Goal: Register for event/course

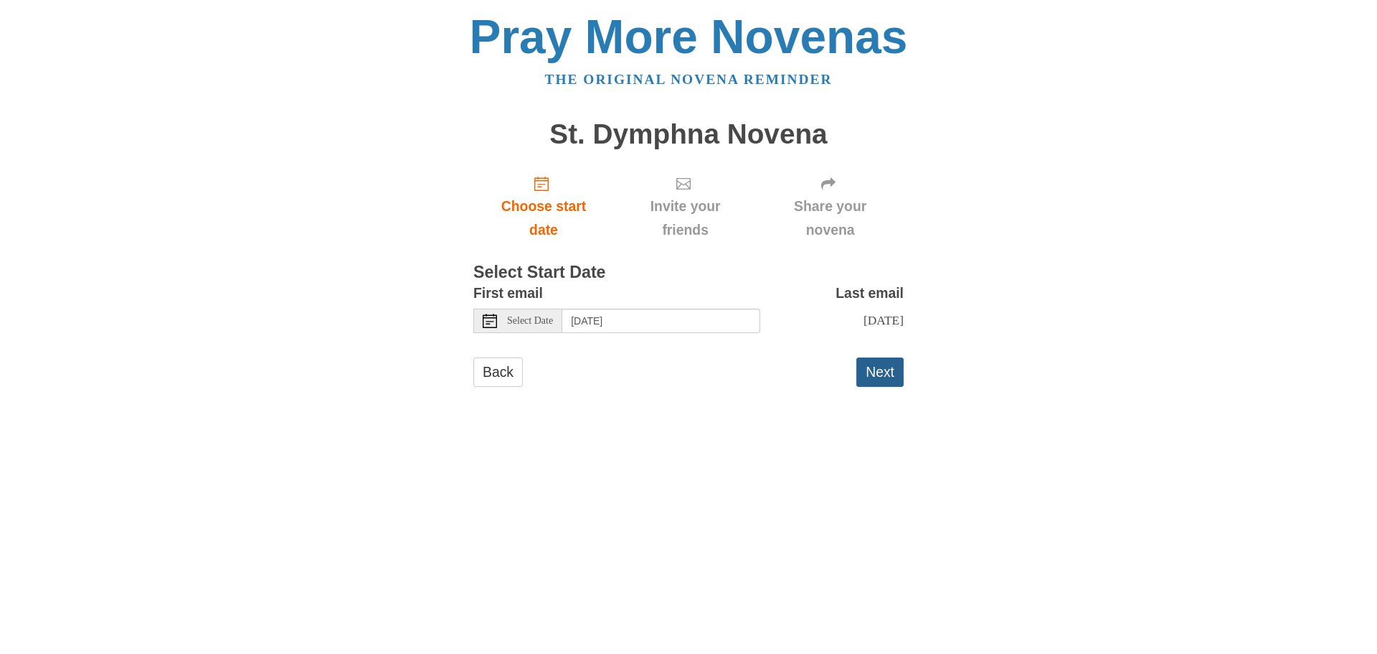
click at [874, 387] on button "Next" at bounding box center [880, 371] width 47 height 29
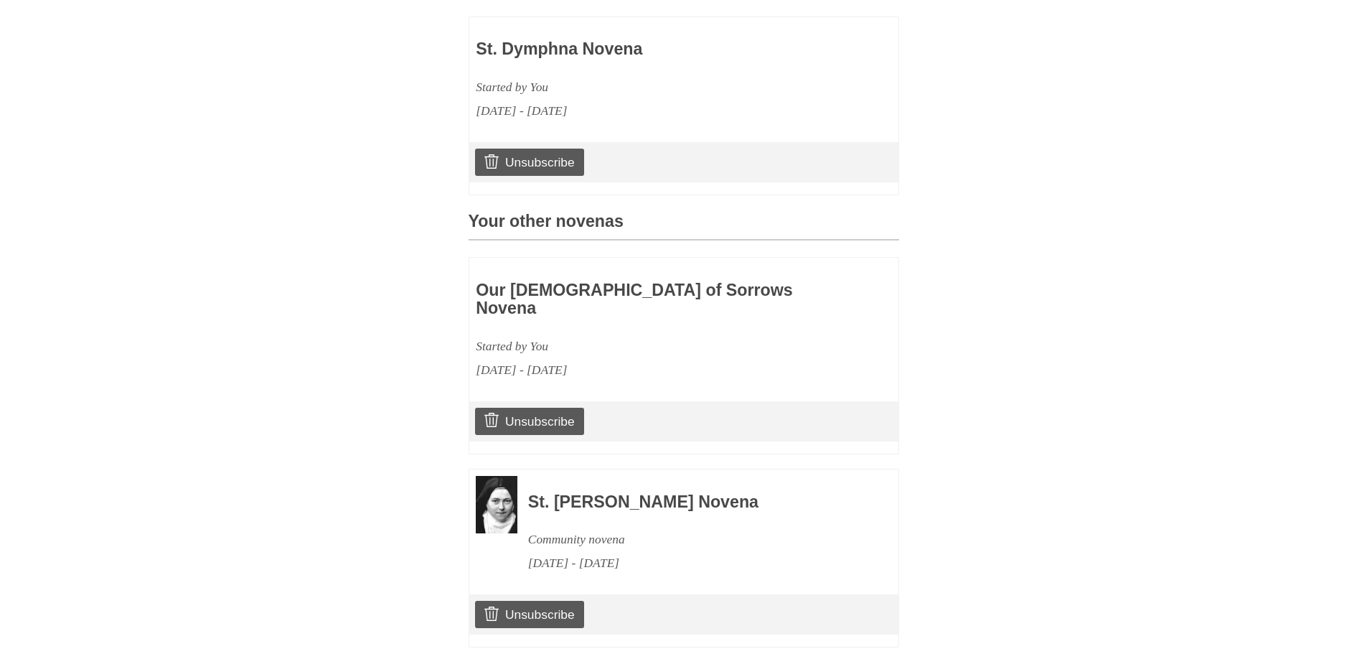
scroll to position [513, 0]
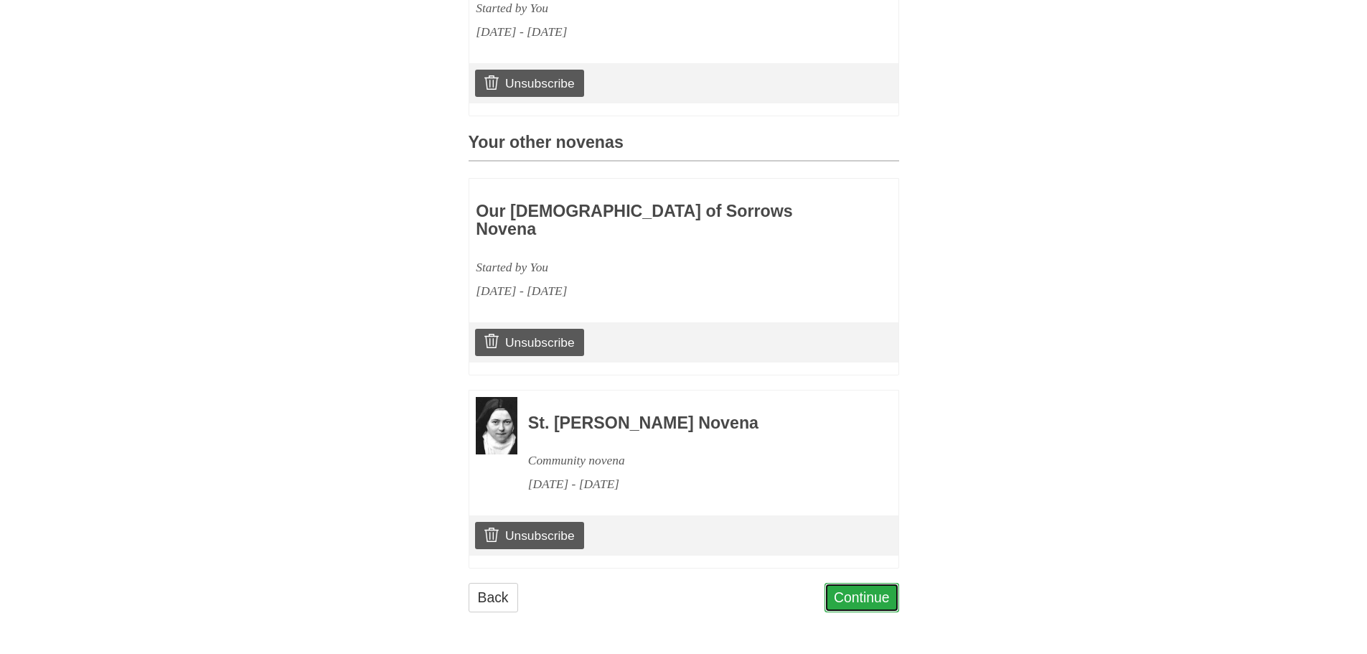
click at [864, 595] on link "Continue" at bounding box center [861, 597] width 75 height 29
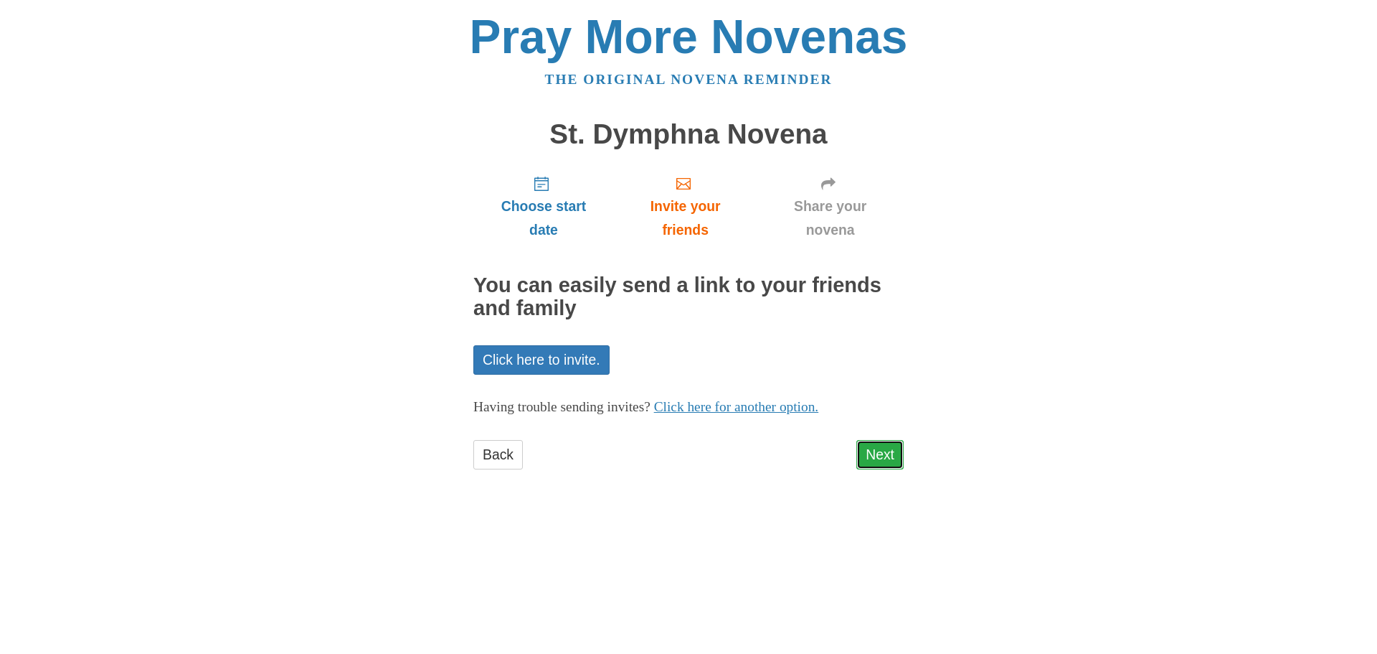
click at [882, 448] on link "Next" at bounding box center [880, 454] width 47 height 29
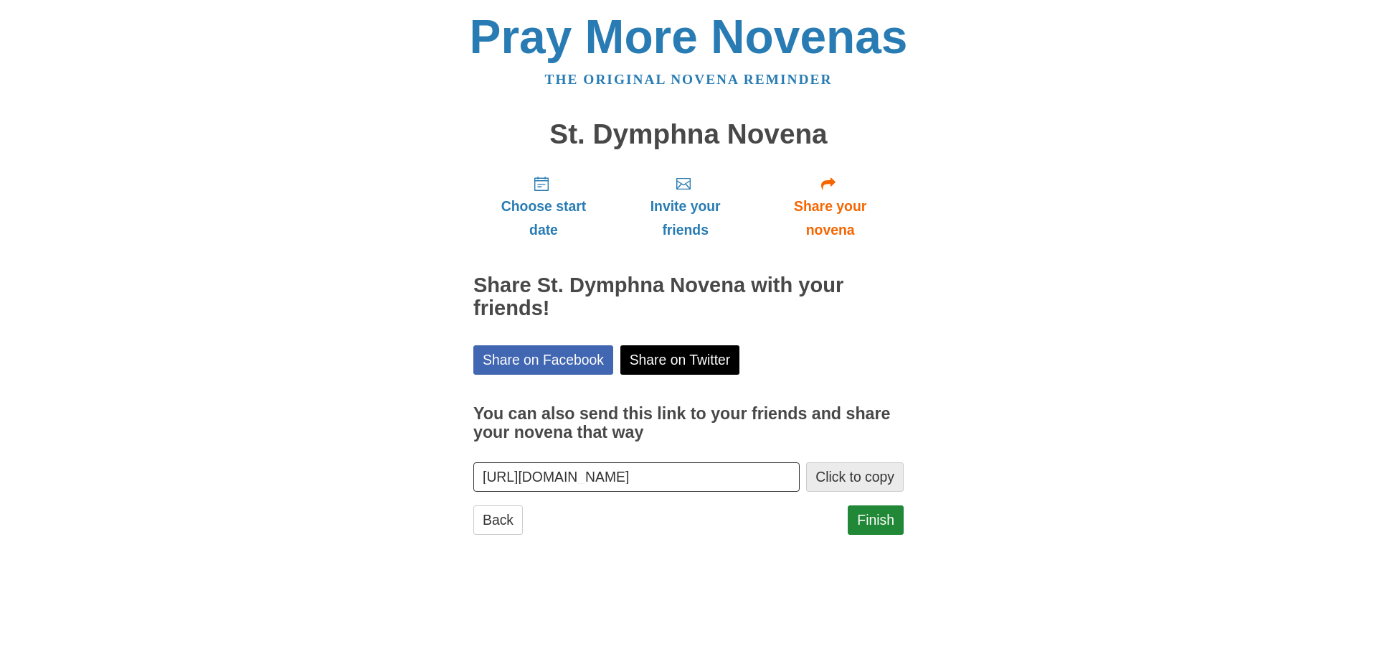
click at [834, 473] on button "Click to copy" at bounding box center [855, 476] width 98 height 29
click at [869, 519] on link "Finish" at bounding box center [876, 519] width 56 height 29
